Goal: Complete application form: Complete application form

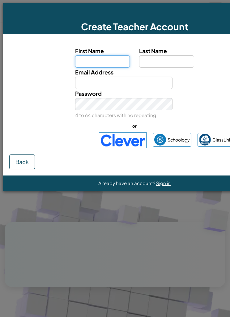
click at [116, 59] on input "First Name" at bounding box center [102, 61] width 55 height 12
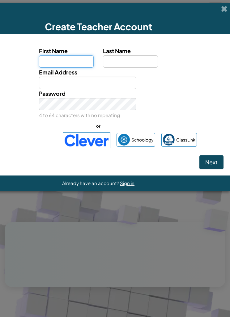
scroll to position [0, 36]
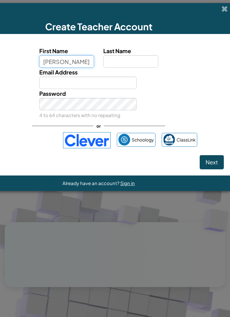
type input "[PERSON_NAME]"
click at [141, 56] on input "Last Name" at bounding box center [130, 61] width 55 height 12
type input "[PERSON_NAME]"
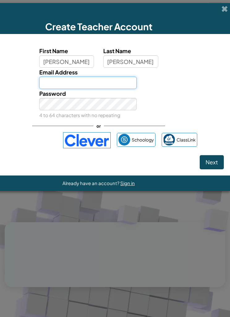
type input "[EMAIL_ADDRESS][DOMAIN_NAME]"
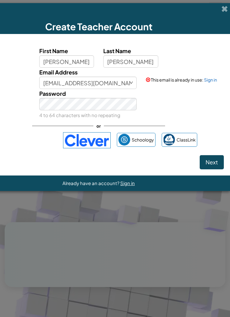
click at [218, 10] on div "Create Teacher Account" at bounding box center [98, 18] width 262 height 31
click at [220, 10] on div "Create Teacher Account" at bounding box center [98, 18] width 262 height 31
click at [127, 181] on span "Sign in" at bounding box center [127, 183] width 15 height 6
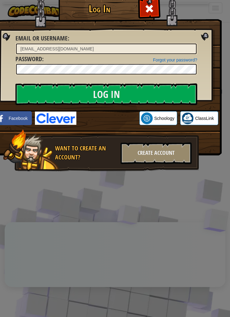
click at [158, 98] on input "Log In" at bounding box center [106, 94] width 182 height 22
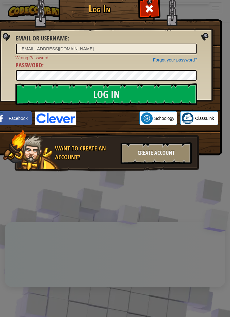
click at [166, 94] on input "Log In" at bounding box center [106, 94] width 182 height 22
click at [118, 93] on input "Log In" at bounding box center [106, 94] width 182 height 22
